Goal: Transaction & Acquisition: Subscribe to service/newsletter

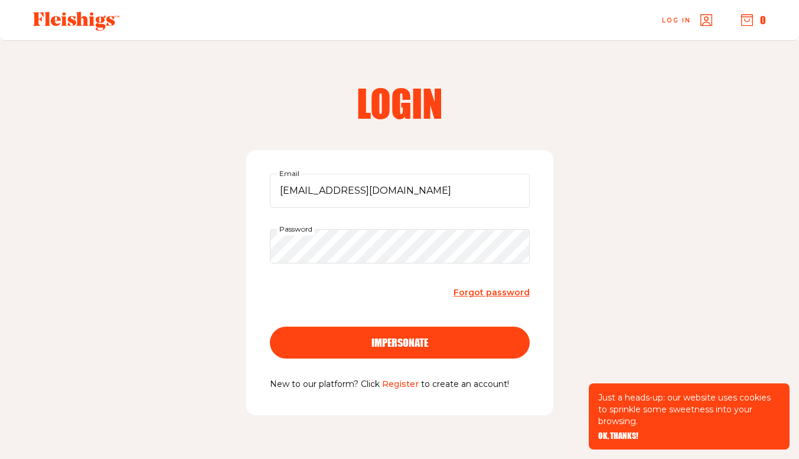
click at [379, 337] on span "impersonate" at bounding box center [399, 331] width 57 height 11
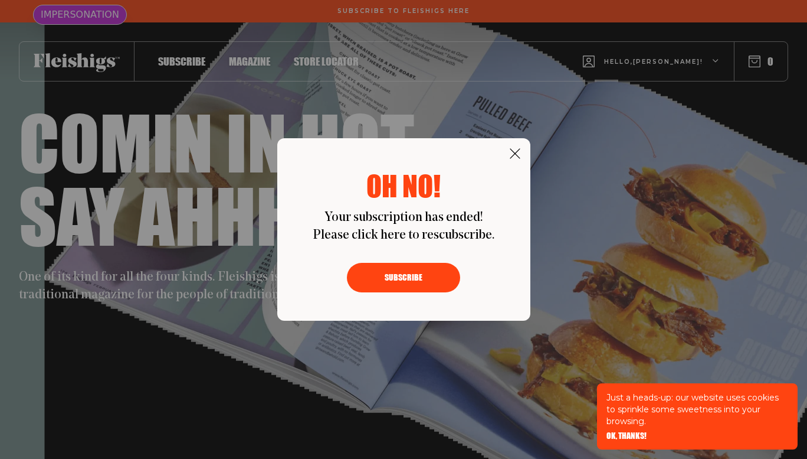
click at [520, 155] on div "Oh no! Your subscription has ended! Please click here to rescubscribe. Subscribe" at bounding box center [403, 229] width 253 height 183
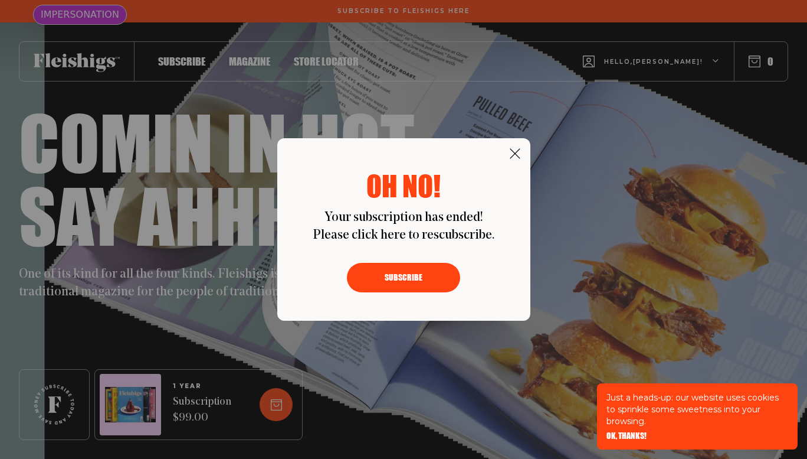
click at [499, 153] on div "Oh no! Your subscription has ended! Please click here to rescubscribe. Subscribe" at bounding box center [403, 229] width 253 height 183
click at [437, 276] on button "Subscribe" at bounding box center [403, 278] width 113 height 30
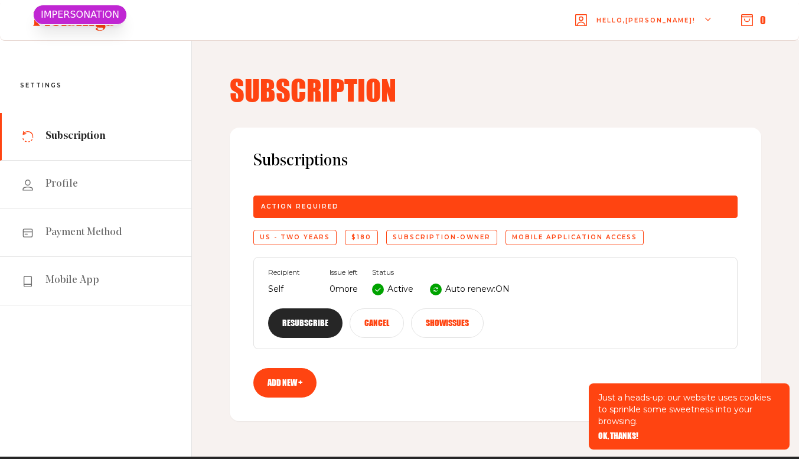
click at [342, 308] on button "Resubscribe" at bounding box center [305, 323] width 74 height 30
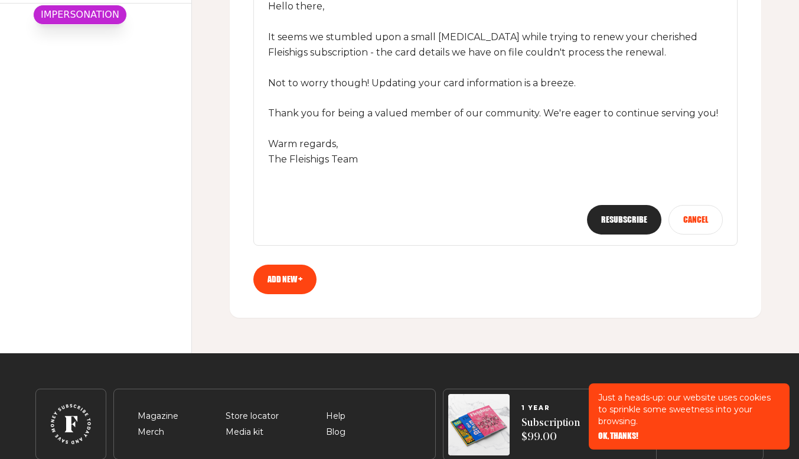
scroll to position [307, 0]
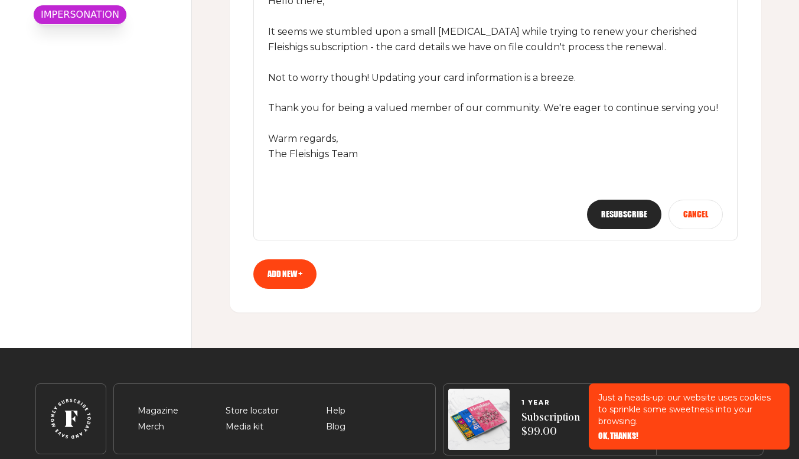
click at [645, 215] on button "Resubscribe" at bounding box center [624, 214] width 74 height 30
click at [617, 431] on span "OK, THANKS!" at bounding box center [618, 427] width 40 height 8
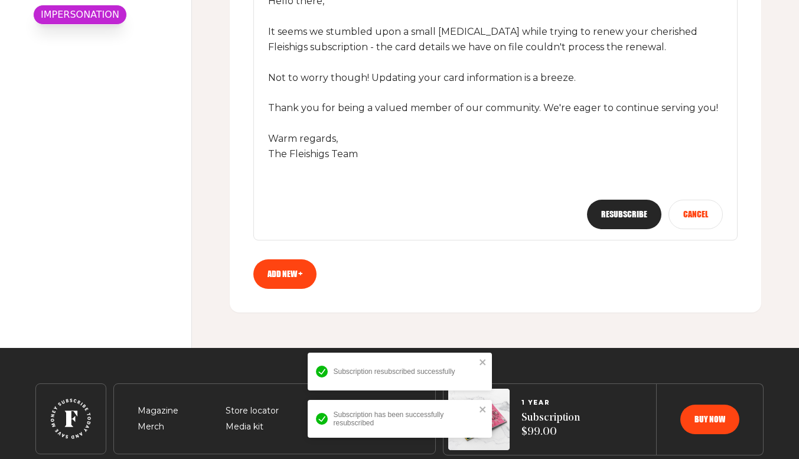
scroll to position [0, 0]
